Goal: Task Accomplishment & Management: Use online tool/utility

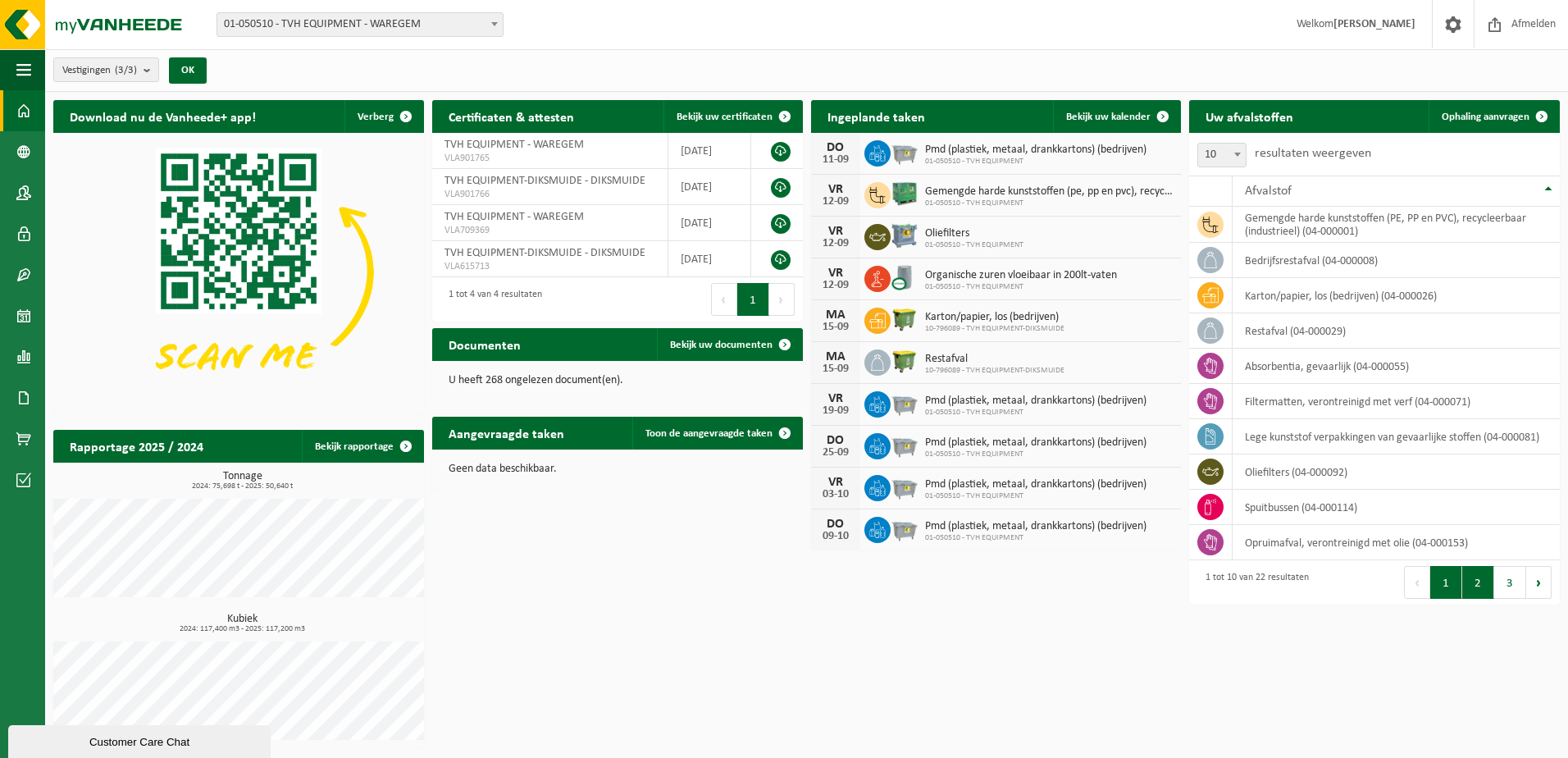
click at [1476, 595] on button "2" at bounding box center [1478, 582] width 32 height 32
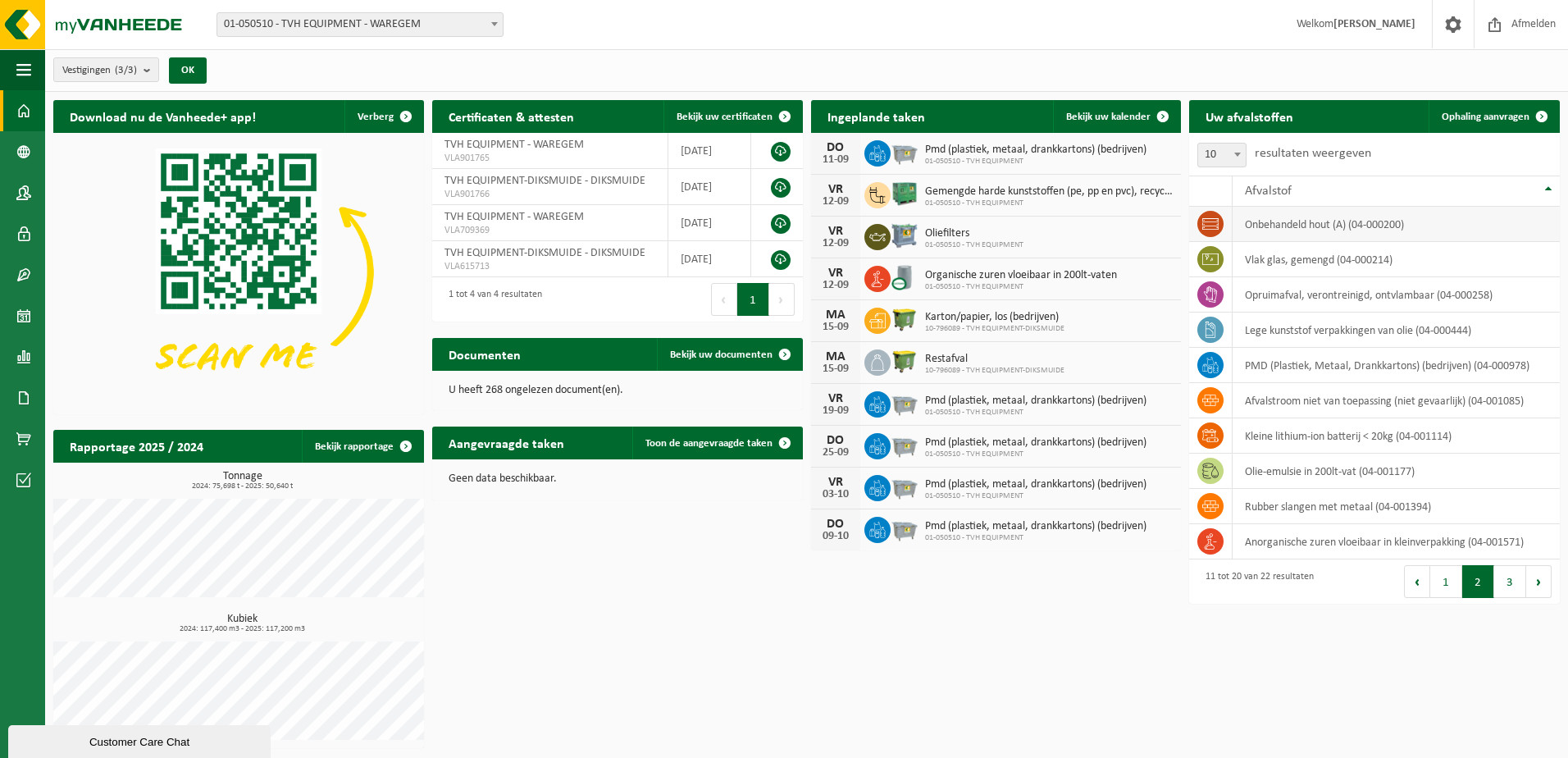
click at [1348, 224] on td "onbehandeld hout (A) (04-000200)" at bounding box center [1397, 224] width 328 height 35
click at [1311, 192] on div "Afvalstof" at bounding box center [1392, 191] width 294 height 13
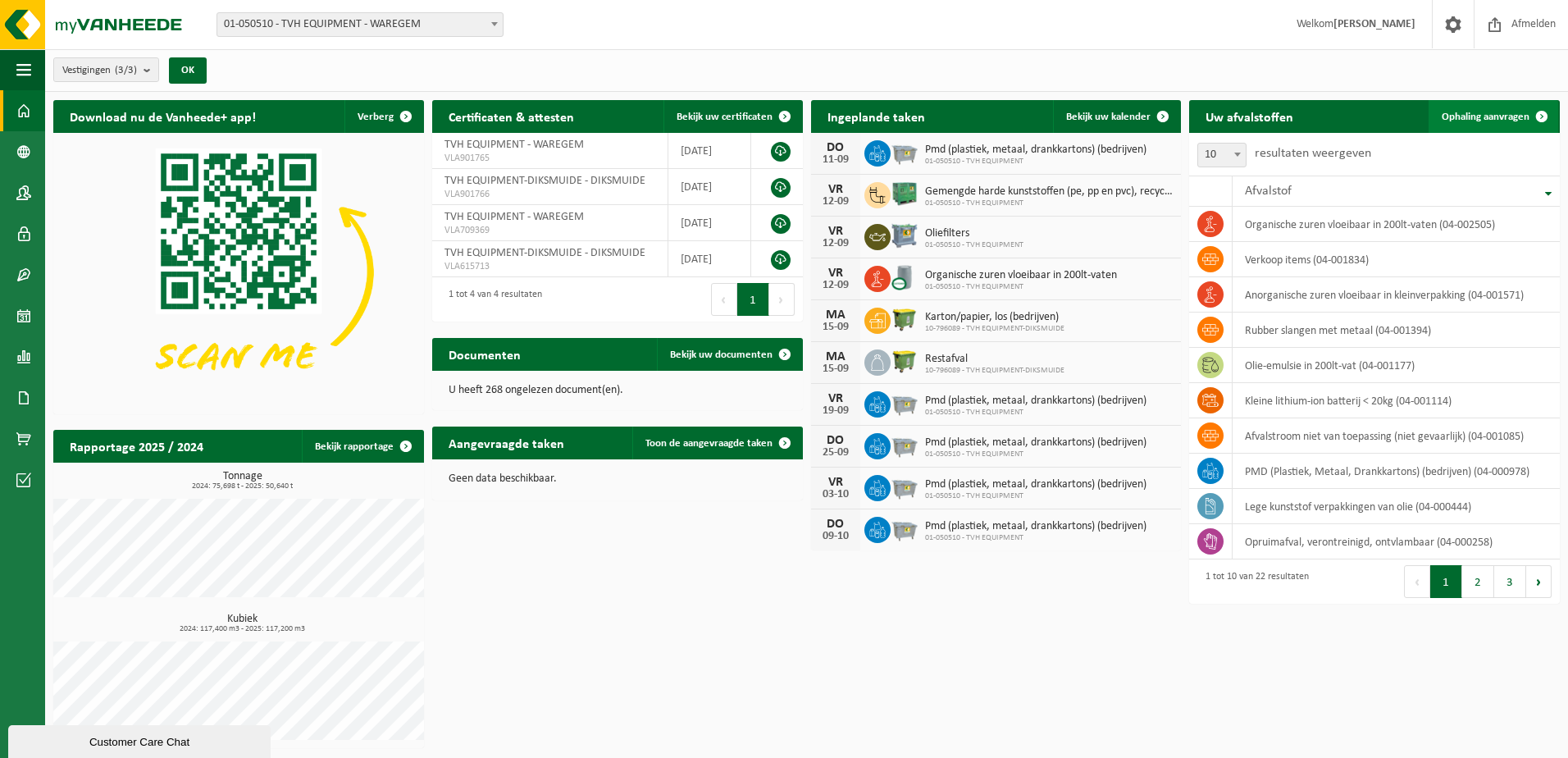
click at [1487, 124] on link "Ophaling aanvragen" at bounding box center [1494, 116] width 130 height 32
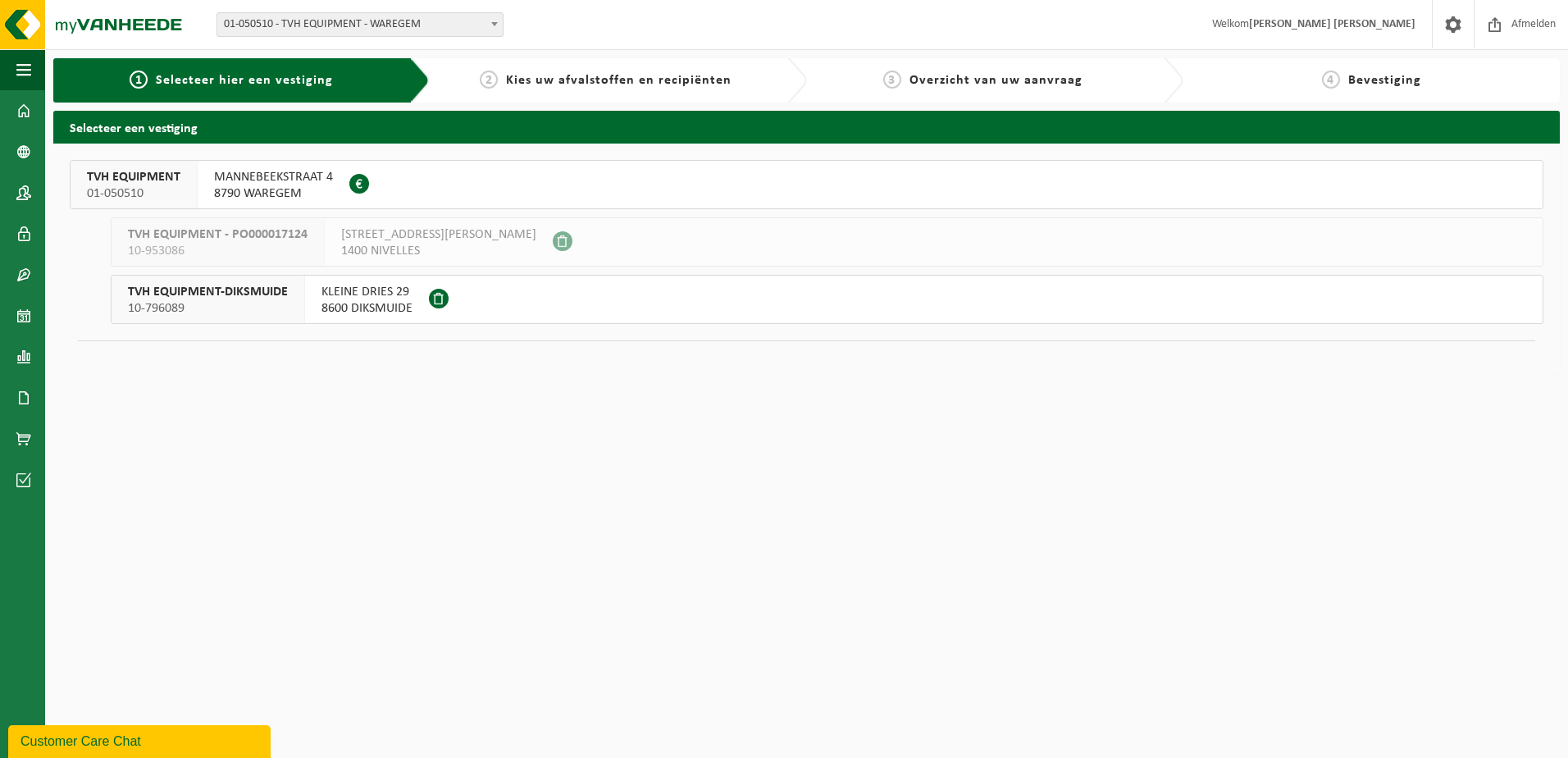
click at [251, 190] on span "8790 WAREGEM" at bounding box center [274, 193] width 119 height 17
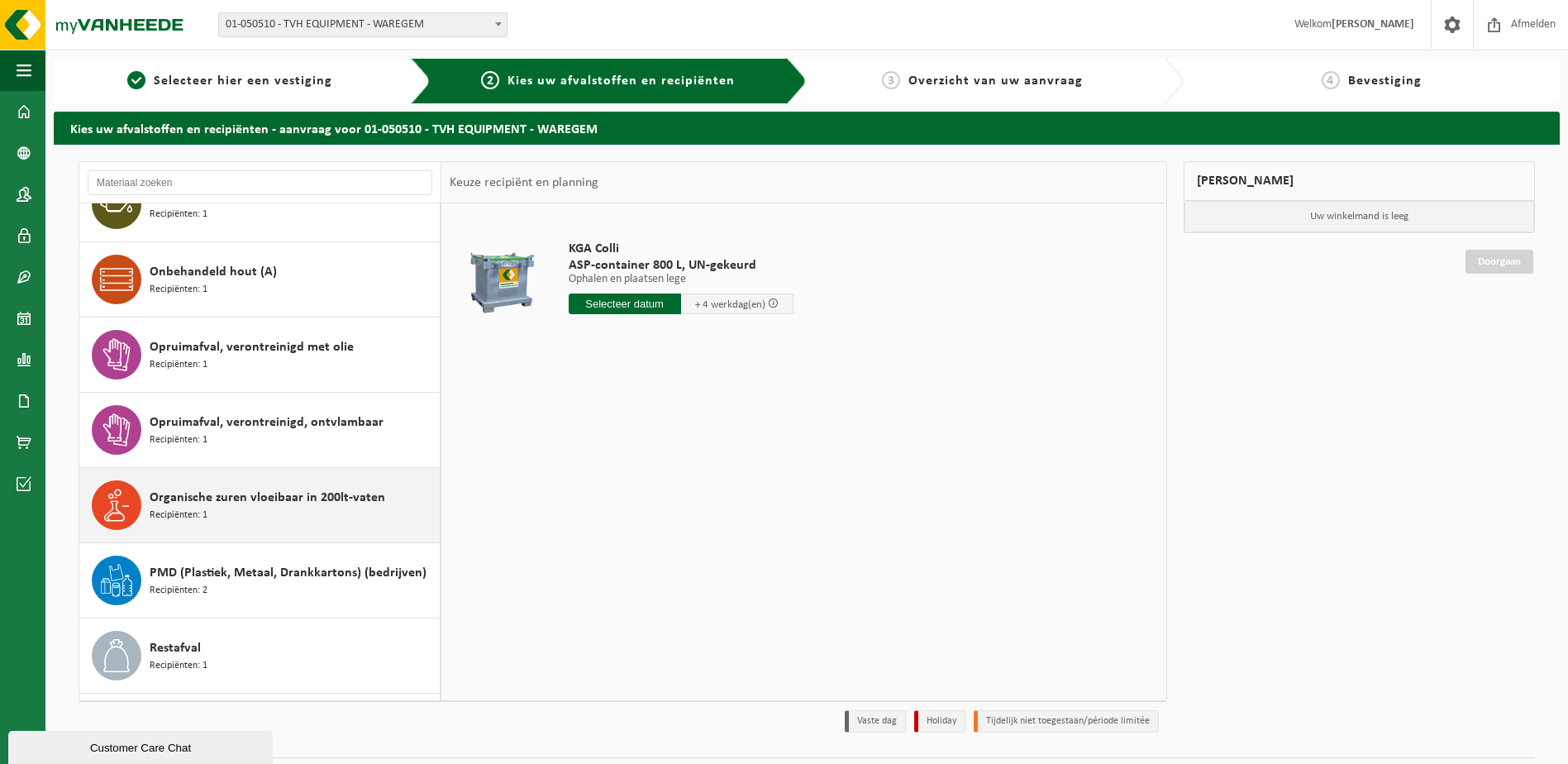
scroll to position [759, 0]
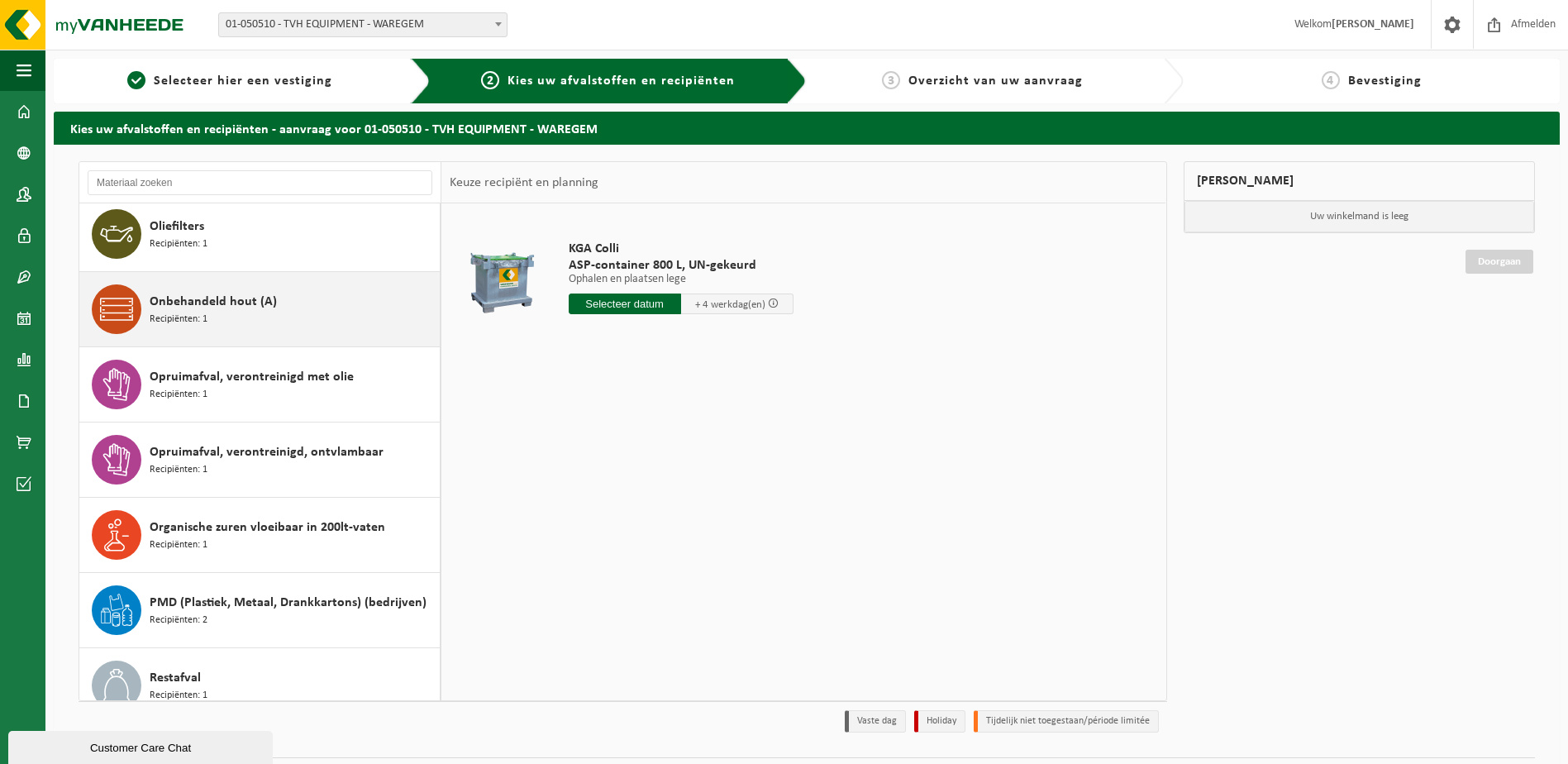
click at [196, 312] on span "Recipiënten: 1" at bounding box center [179, 319] width 58 height 16
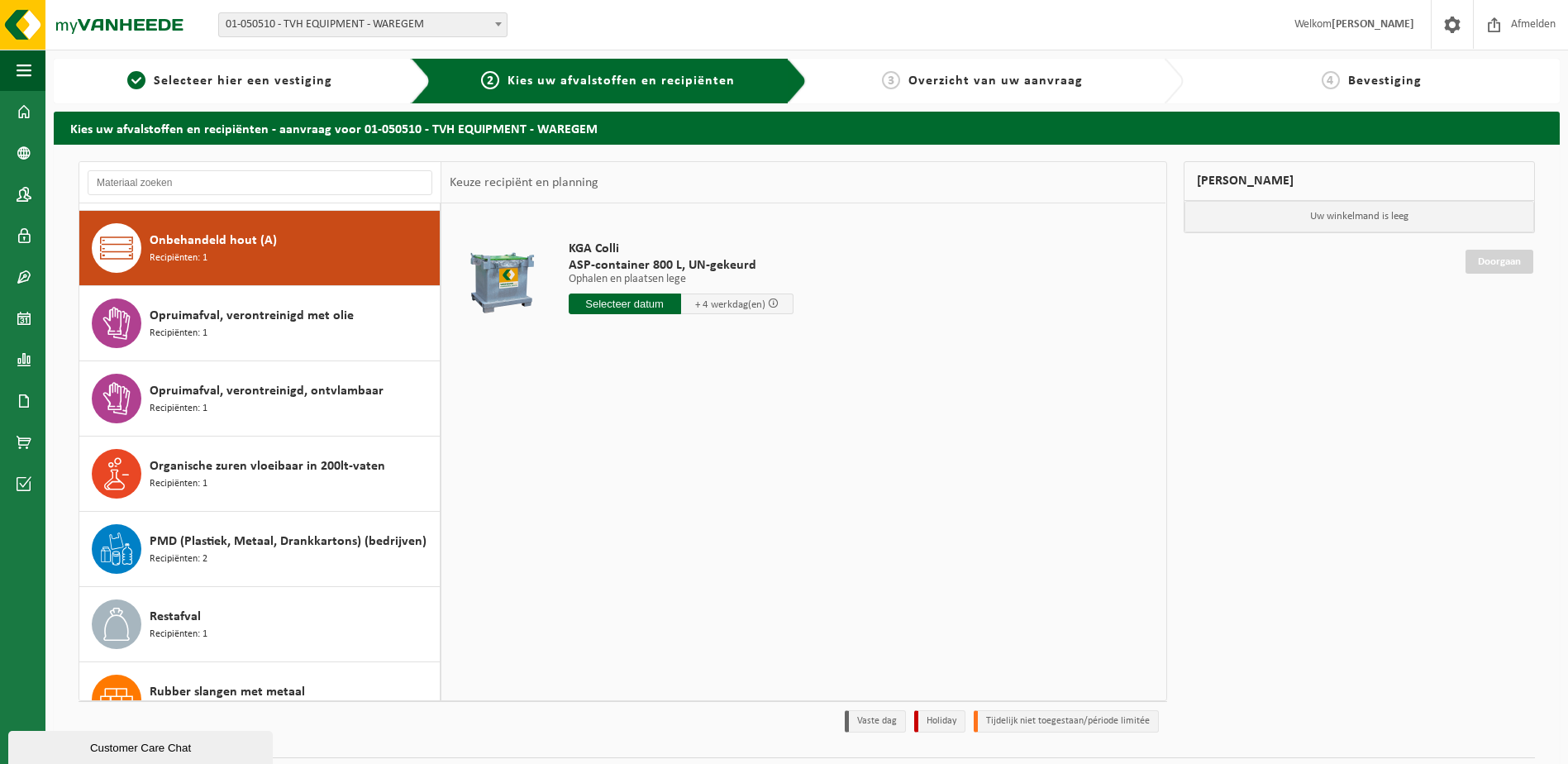
scroll to position [828, 0]
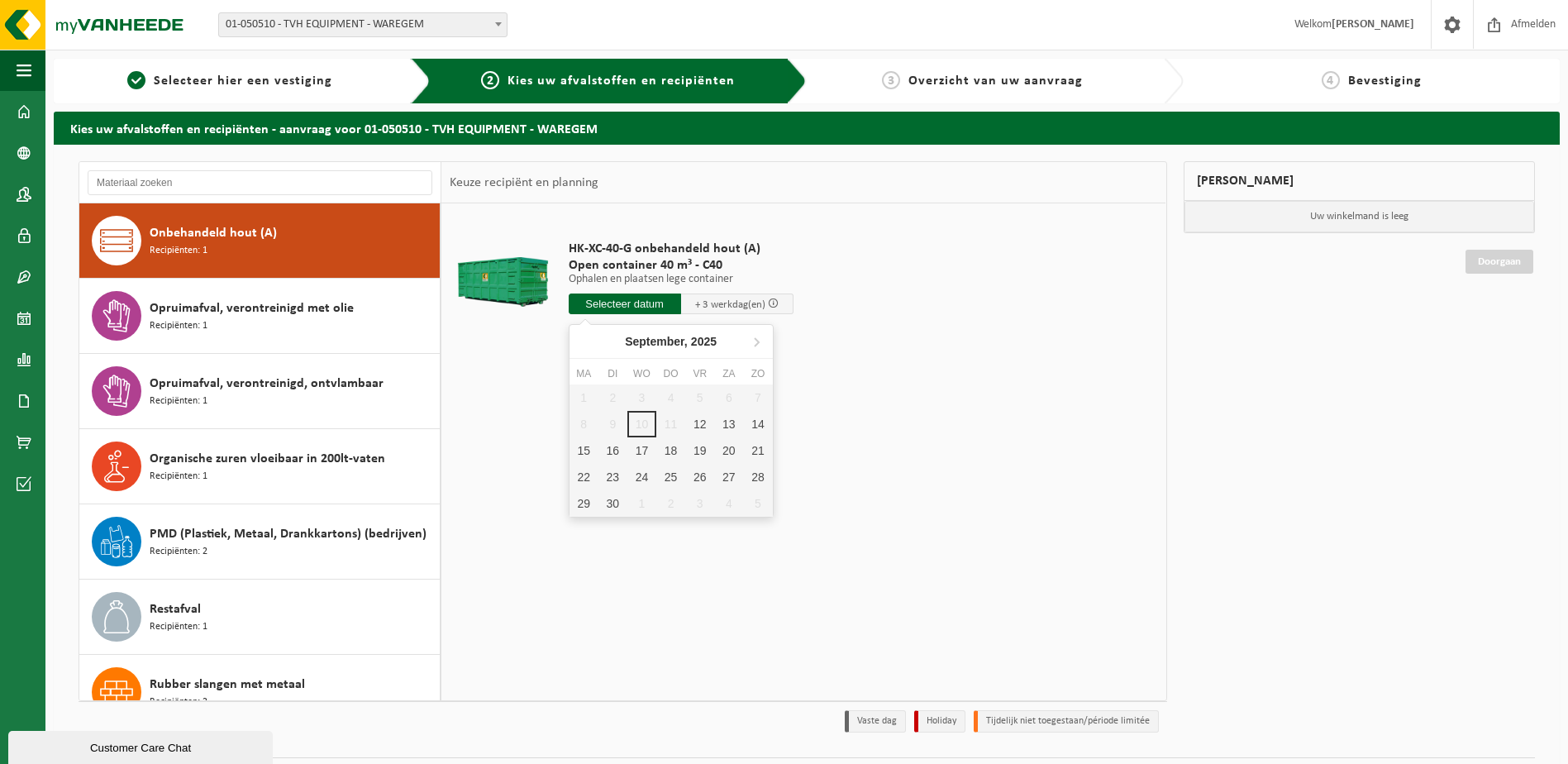
click at [625, 311] on input "text" at bounding box center [624, 304] width 112 height 21
click at [701, 420] on div "12" at bounding box center [699, 424] width 29 height 27
type input "Van 2025-09-12"
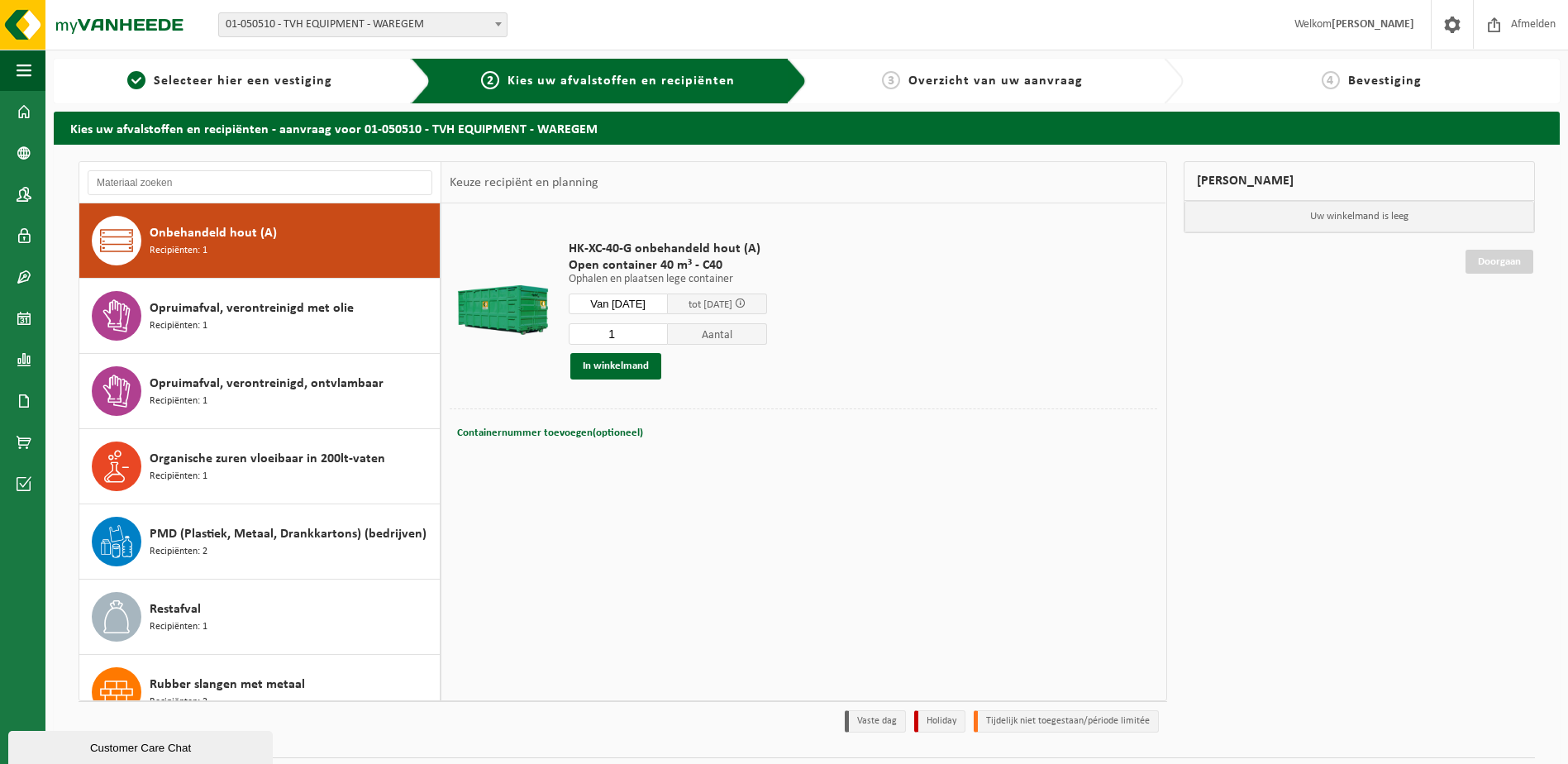
click at [962, 350] on td "HK-XC-40-G onbehandeld hout (A) Open container 40 m³ - C40 Ophalen en plaatsen …" at bounding box center [857, 310] width 602 height 196
click at [626, 371] on button "In winkelmand" at bounding box center [616, 366] width 91 height 27
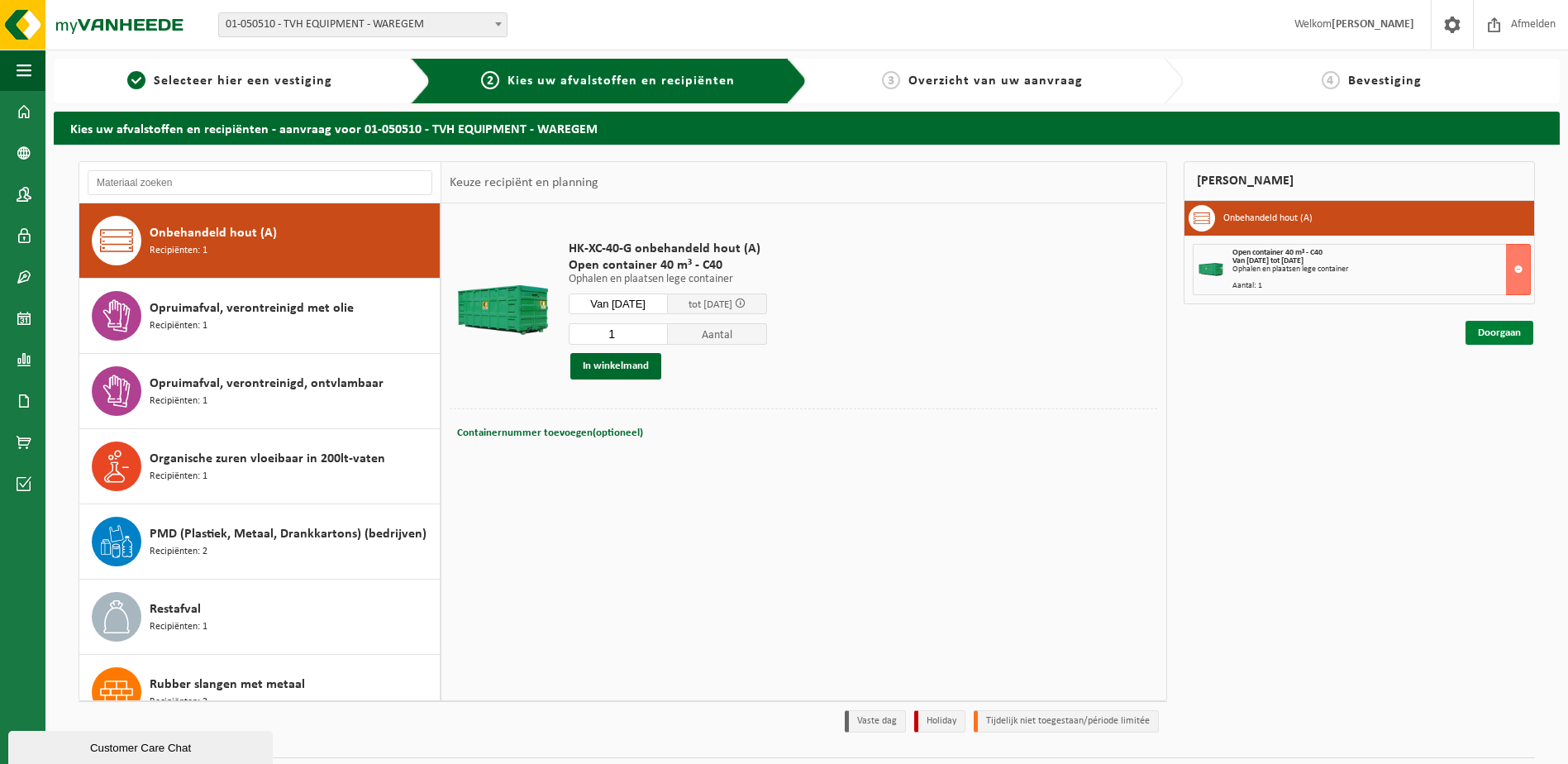
click at [1519, 336] on link "Doorgaan" at bounding box center [1500, 332] width 67 height 24
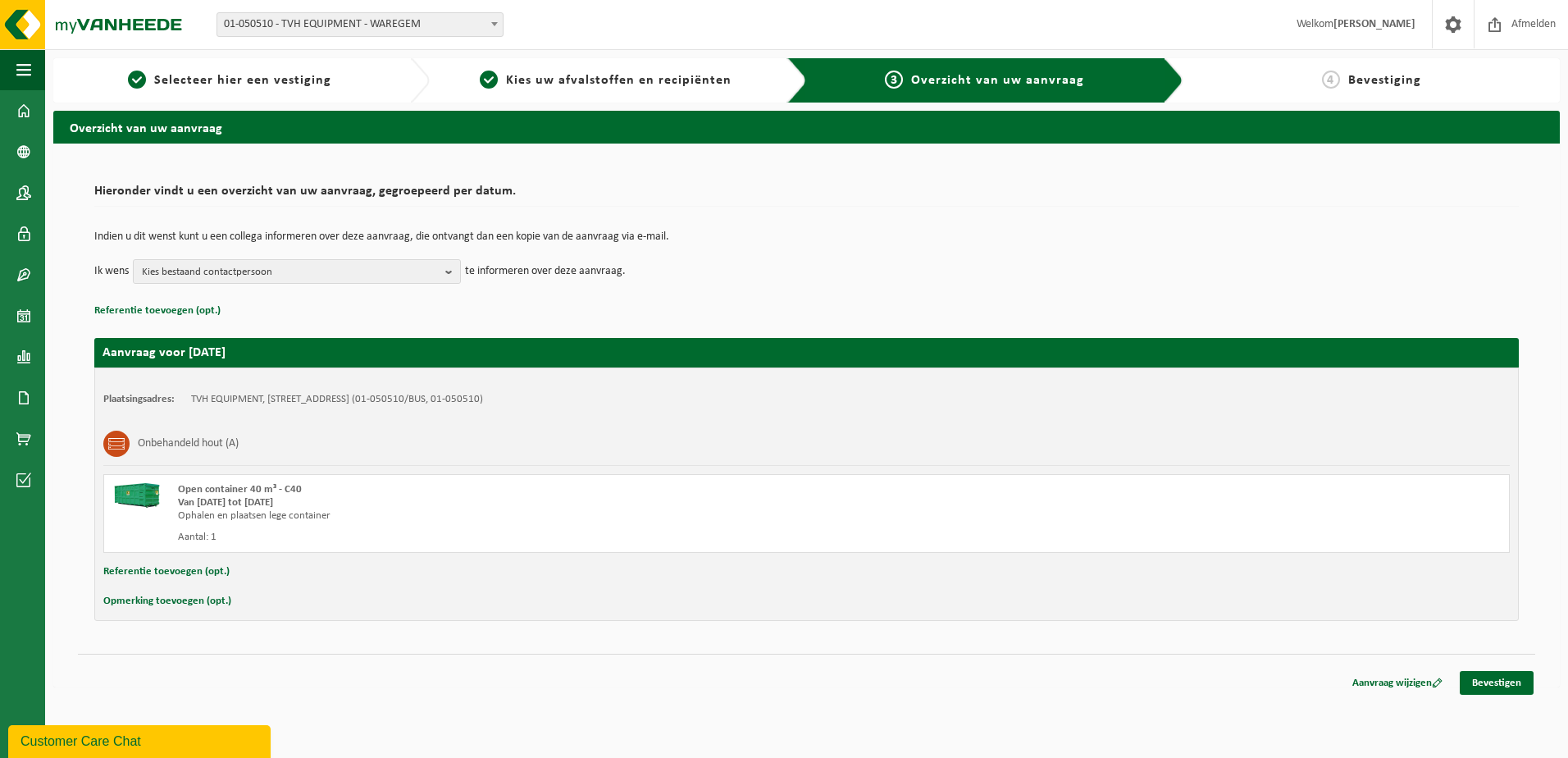
click at [874, 277] on td "Ik wens Kies bestaand contactpersoon Alles selecteren Alles deselecteren Verkoo…" at bounding box center [807, 271] width 1425 height 25
click at [1499, 682] on link "Bevestigen" at bounding box center [1496, 683] width 74 height 24
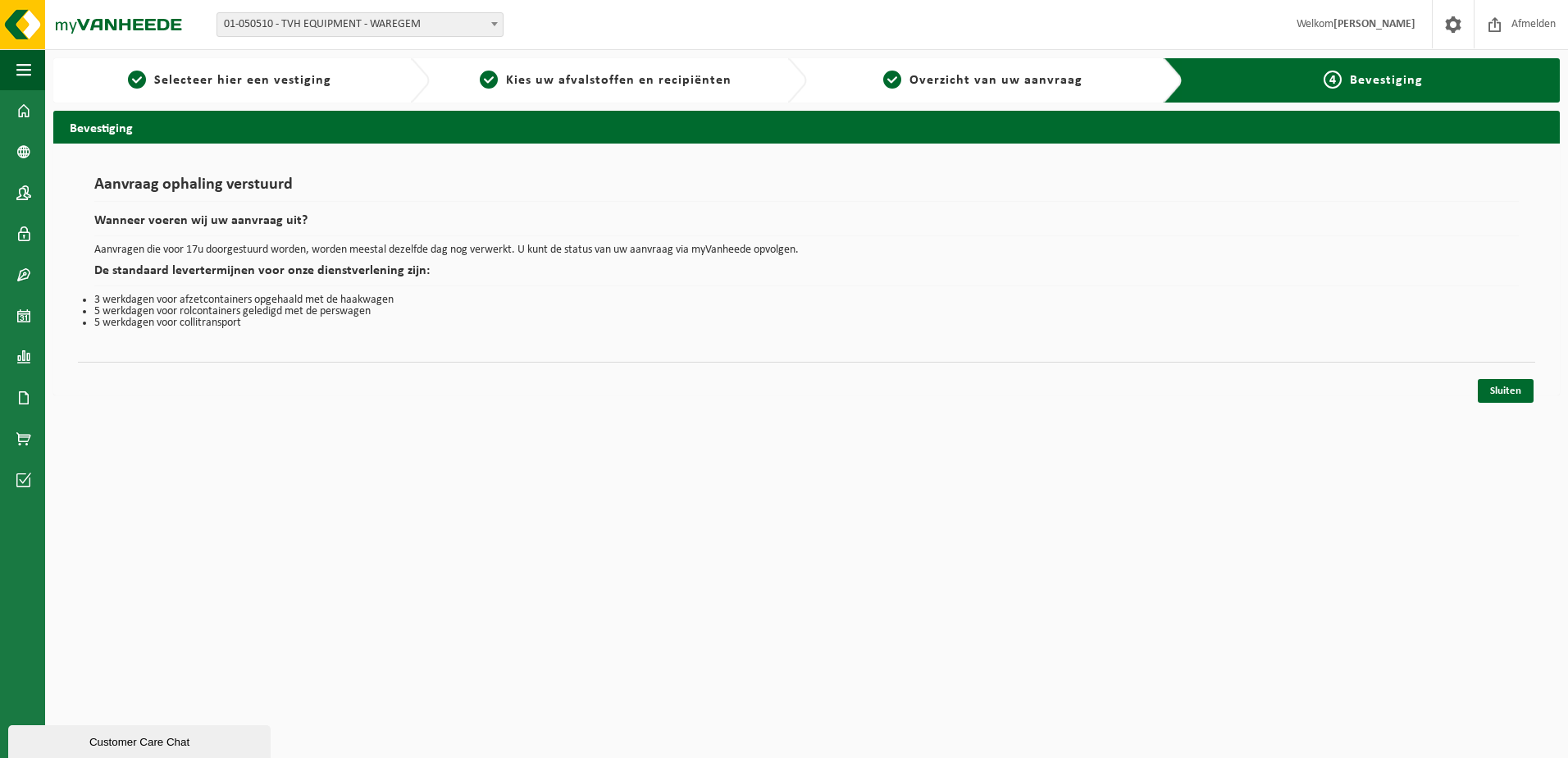
click at [495, 497] on html "Vestiging: 01-050510 - TVH EQUIPMENT - WAREGEM 10-953086 - TVH EQUIPMENT - PO00…" at bounding box center [784, 379] width 1568 height 758
click at [1498, 390] on link "Sluiten" at bounding box center [1506, 391] width 56 height 24
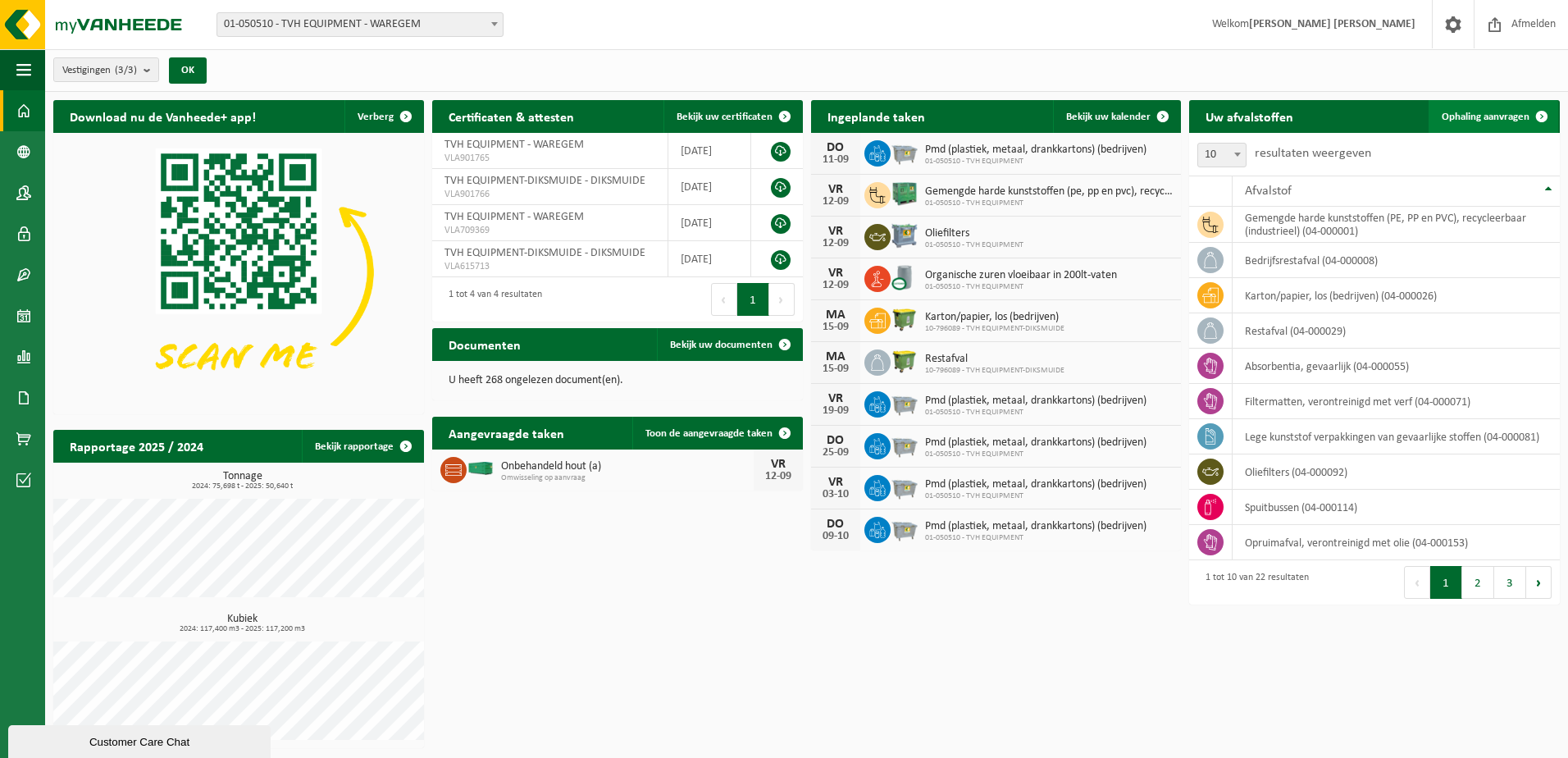
click at [1479, 126] on link "Ophaling aanvragen" at bounding box center [1494, 116] width 130 height 32
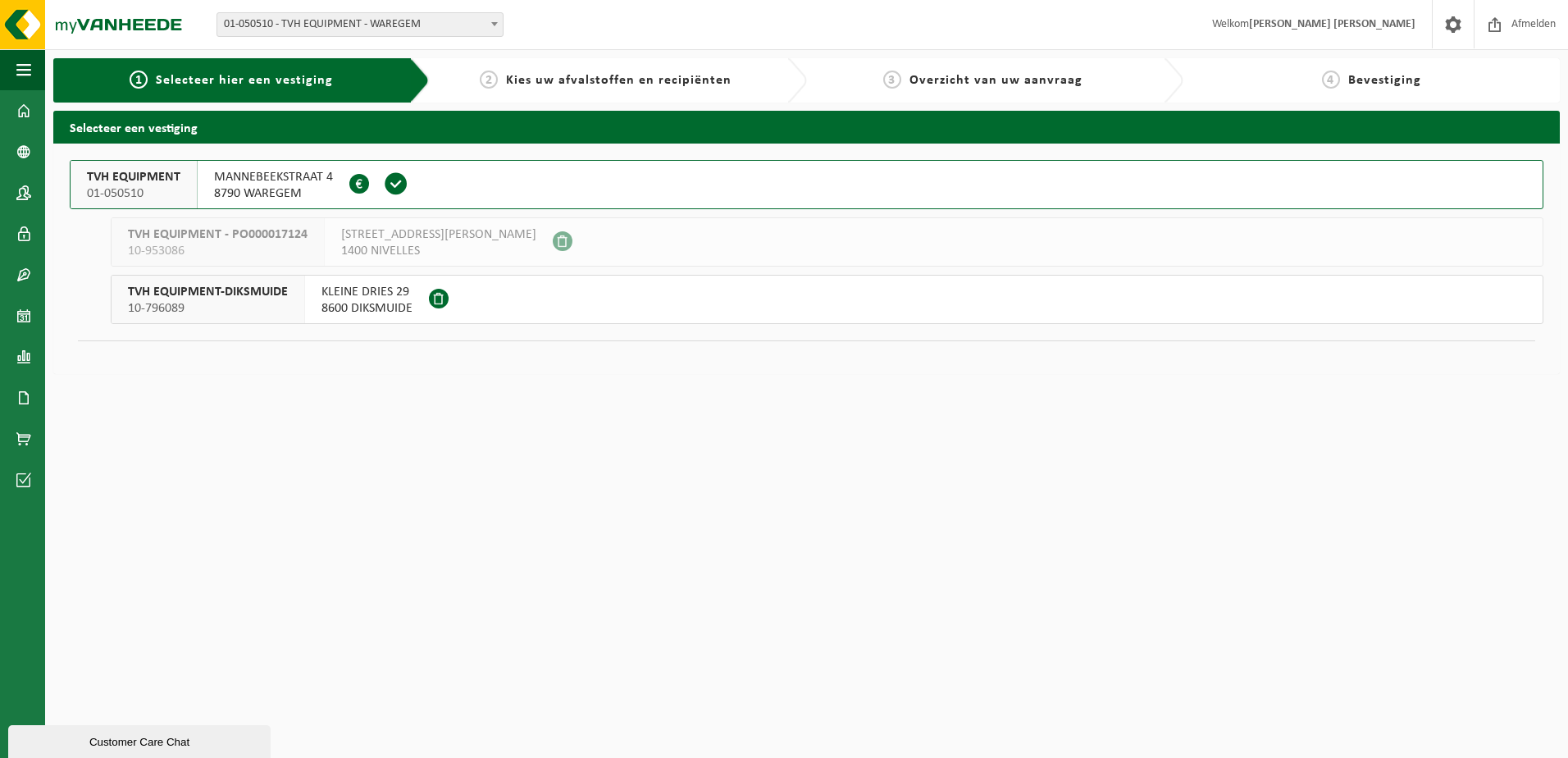
click at [198, 187] on div "[STREET_ADDRESS] 0414.262.650" at bounding box center [274, 184] width 152 height 47
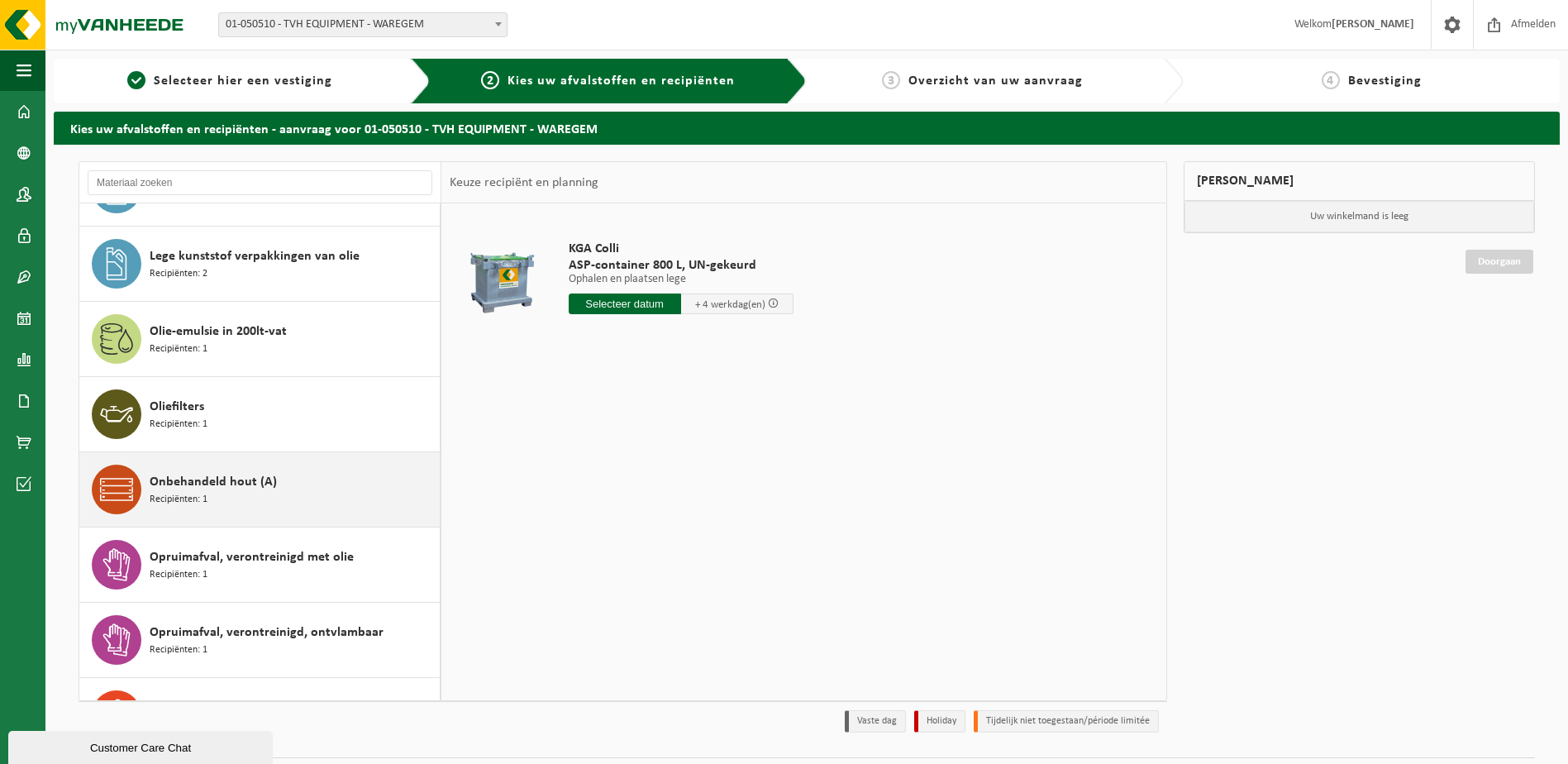
click at [214, 494] on div "Onbehandeld hout (A) Recipiënten: 1" at bounding box center [293, 489] width 286 height 50
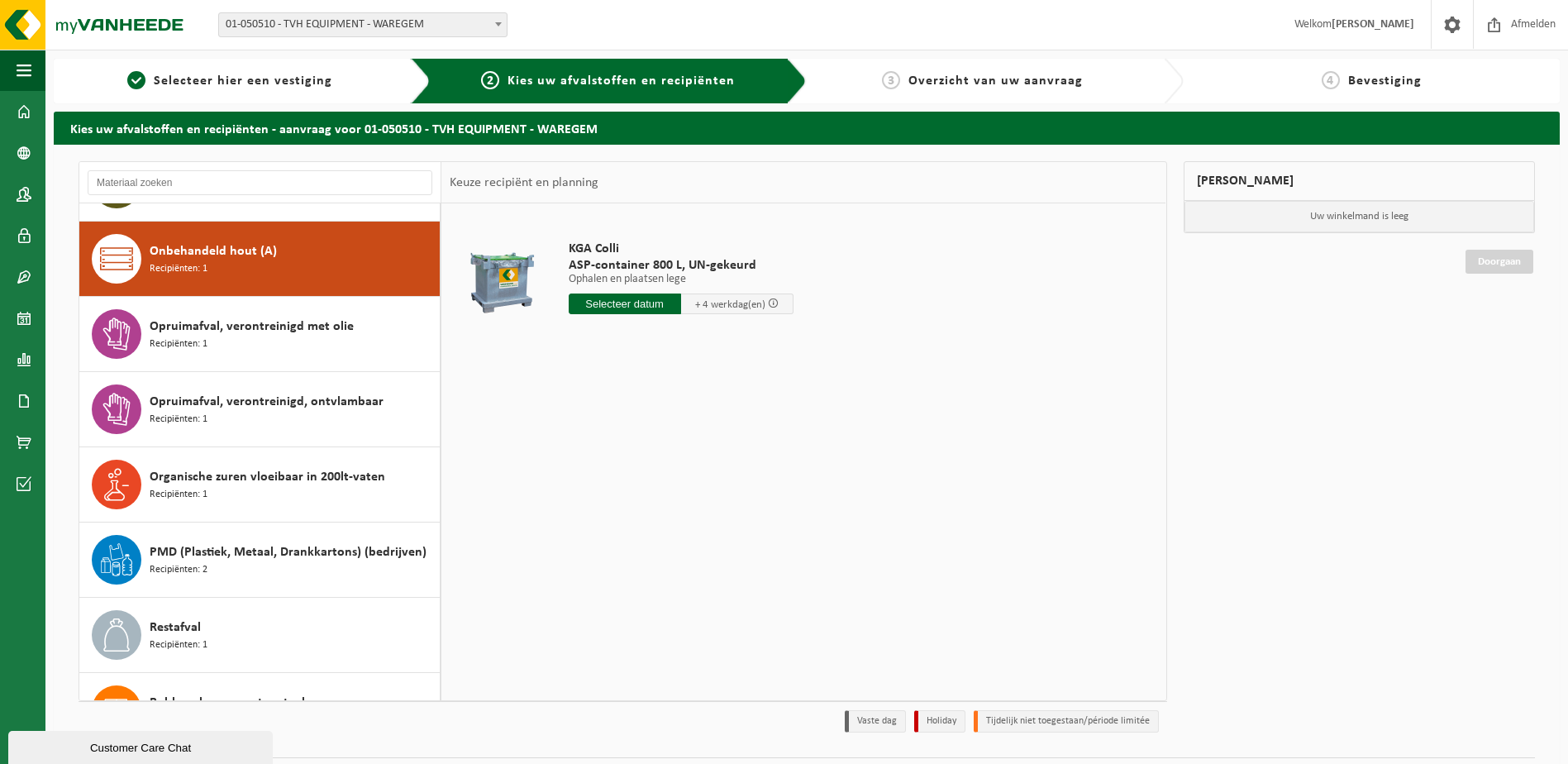
scroll to position [828, 0]
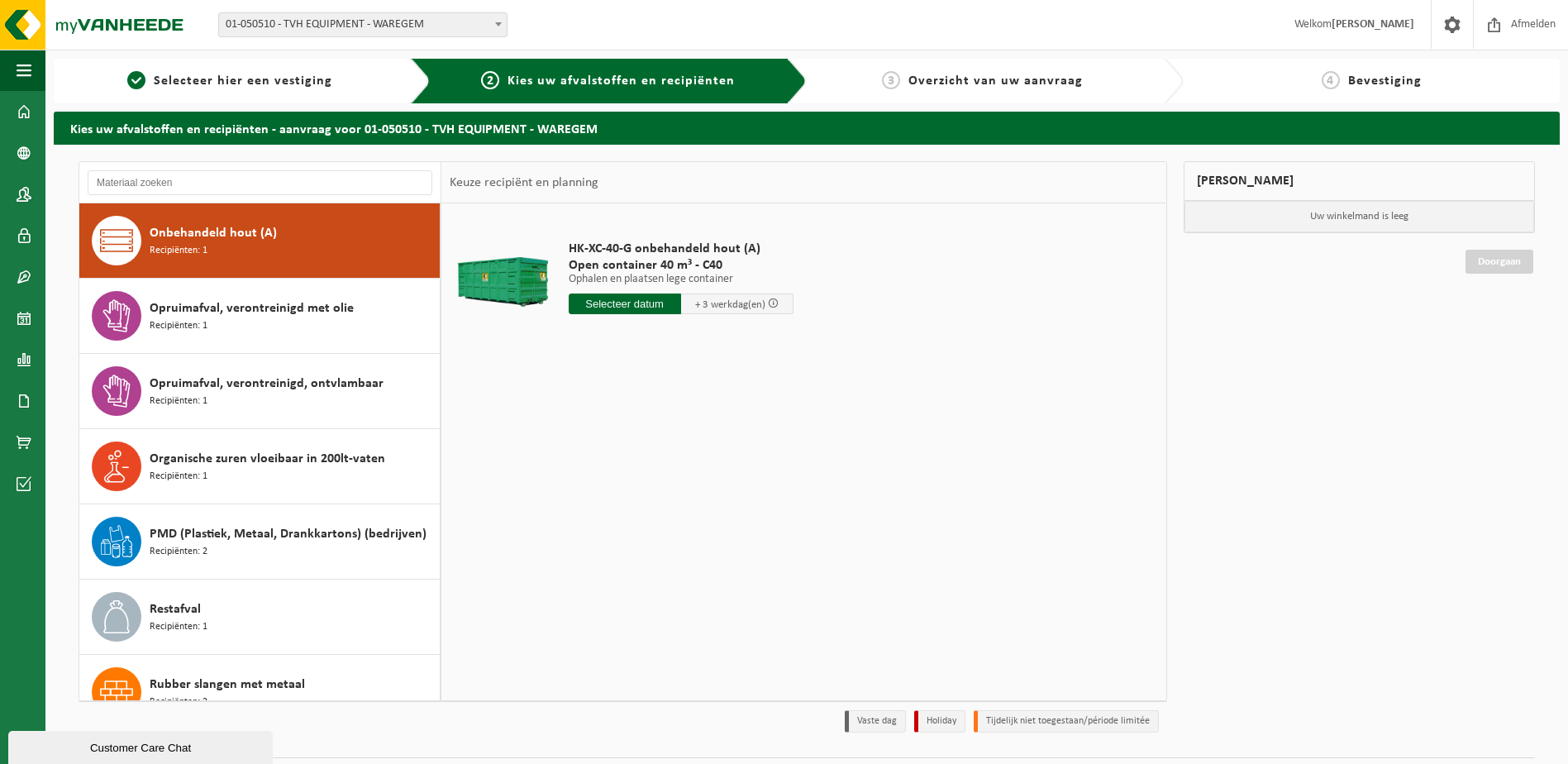
click at [638, 309] on input "text" at bounding box center [624, 304] width 112 height 21
click at [776, 305] on span at bounding box center [773, 303] width 11 height 11
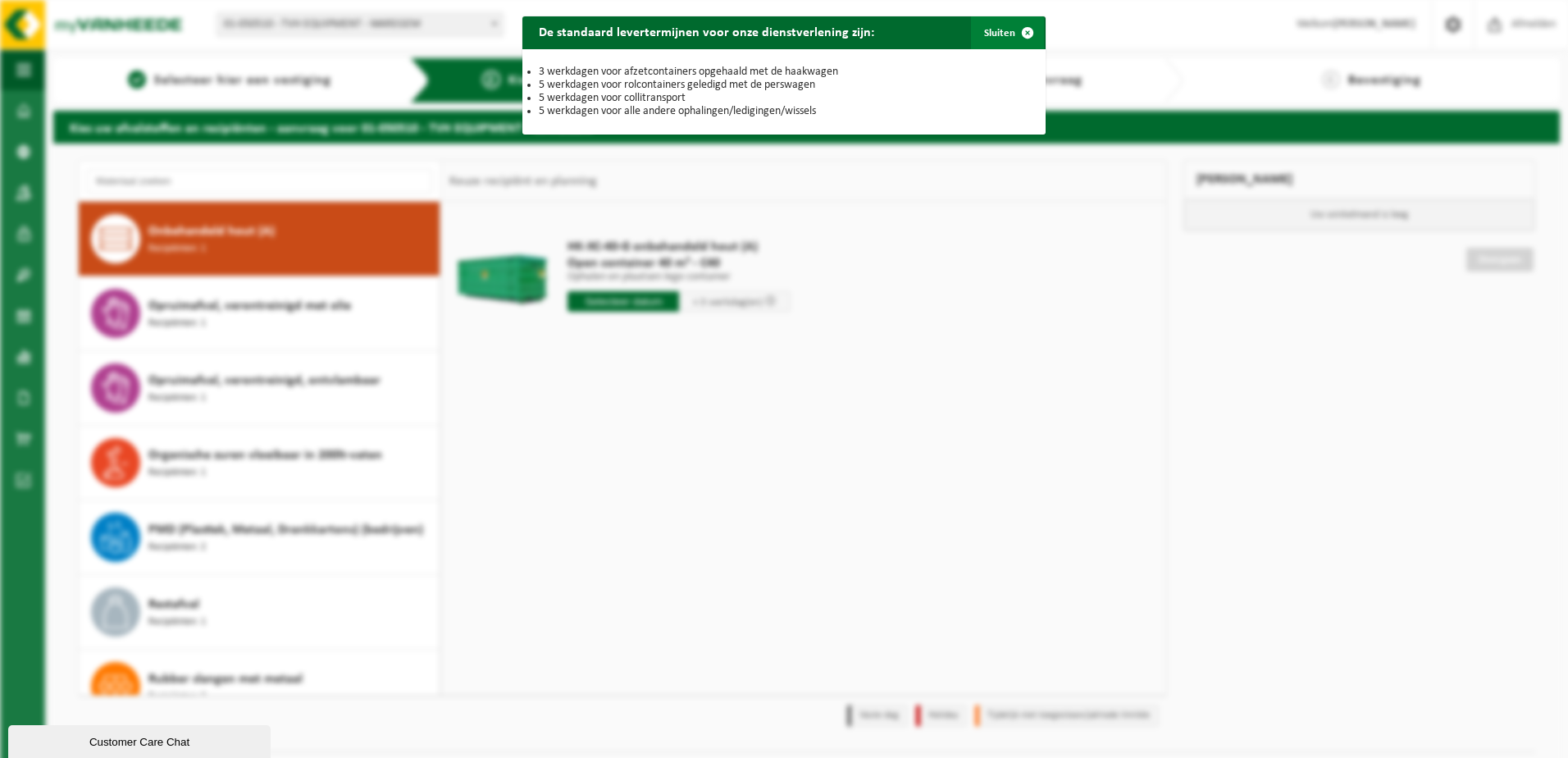
click at [1012, 34] on span "button" at bounding box center [1028, 32] width 32 height 32
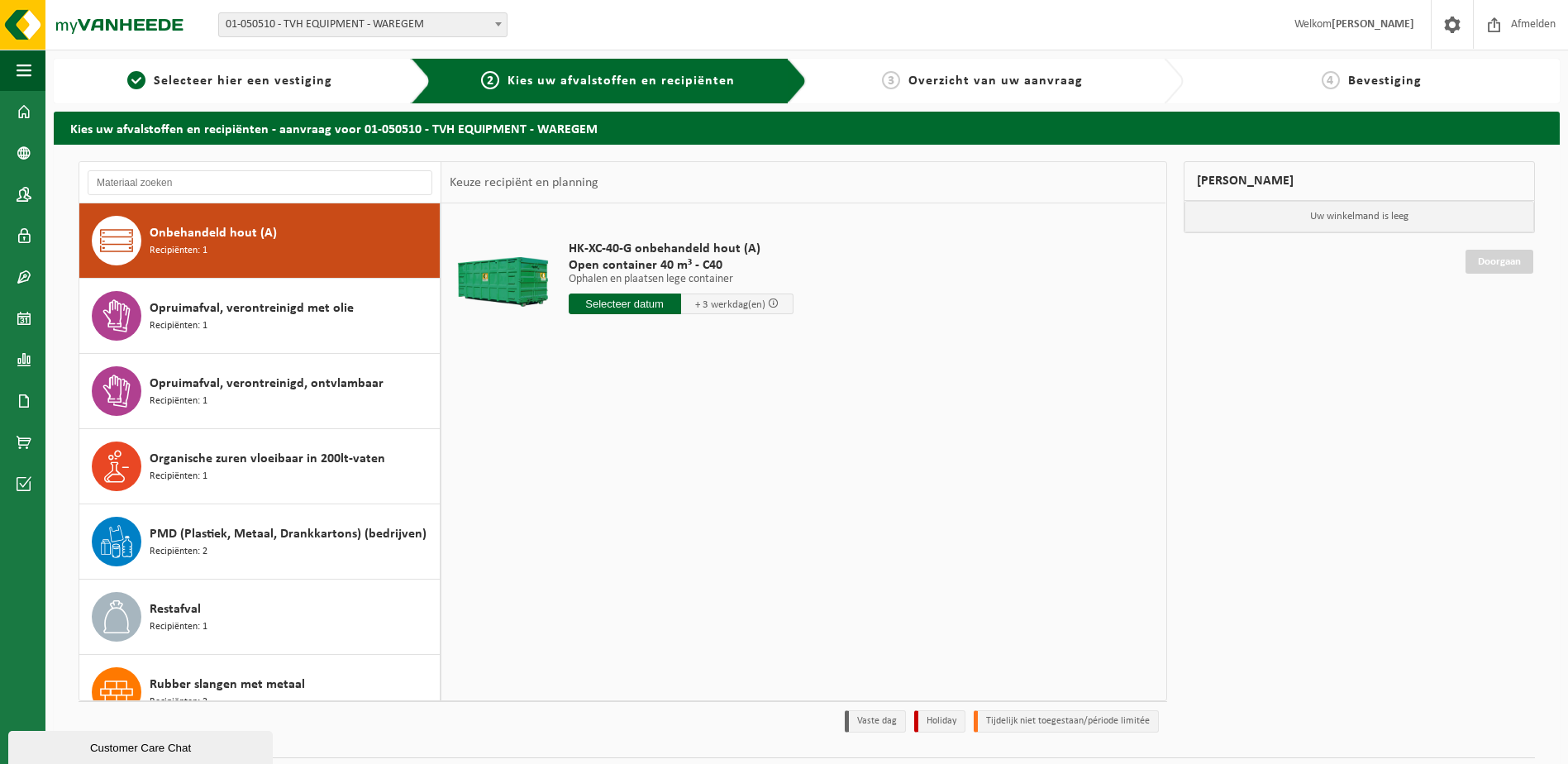
click at [663, 313] on input "text" at bounding box center [624, 304] width 112 height 21
click at [1022, 481] on div "HK-XC-40-G onbehandeld hout (A) Open container 40 m³ - C40 Ophalen en plaatsen …" at bounding box center [803, 451] width 724 height 496
click at [772, 303] on span at bounding box center [773, 303] width 11 height 11
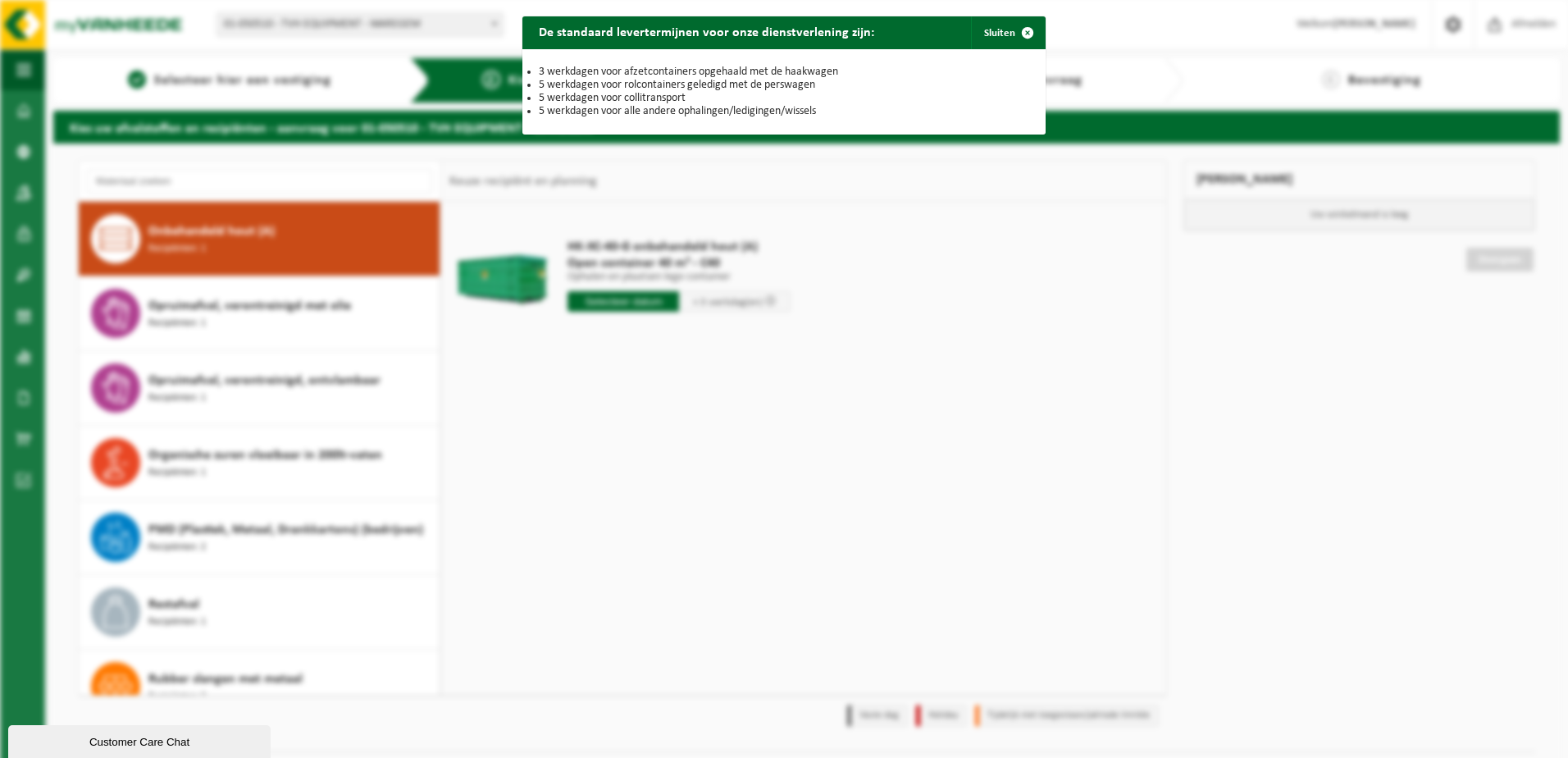
click at [987, 235] on div "De standaard levertermijnen voor onze dienstverlening zijn: Sluiten 3 werkdagen…" at bounding box center [784, 379] width 1568 height 758
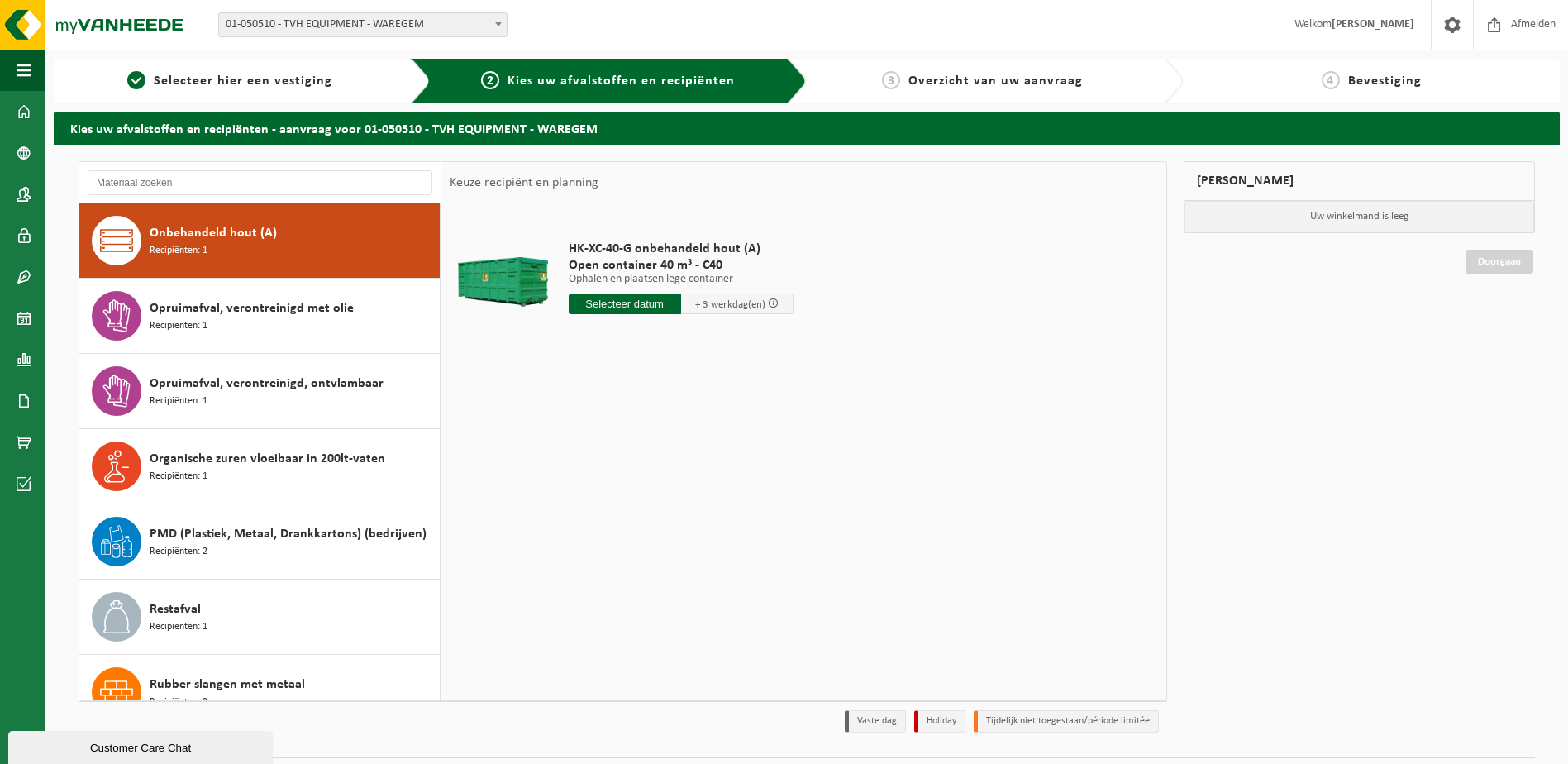
click at [638, 305] on input "text" at bounding box center [624, 304] width 112 height 21
